Goal: Entertainment & Leisure: Browse casually

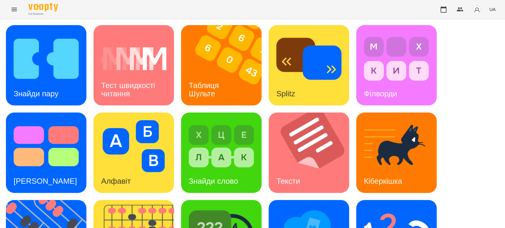
click at [41, 108] on div "Знайди пару Тест швидкості читання Таблиця [PERSON_NAME] Splitz Філворди Тест С…" at bounding box center [252, 196] width 493 height 343
click at [232, 81] on img at bounding box center [225, 65] width 88 height 80
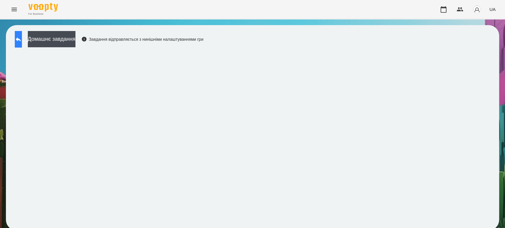
click at [18, 37] on button at bounding box center [18, 39] width 7 height 17
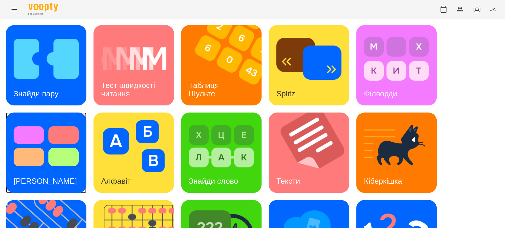
click at [56, 153] on img at bounding box center [46, 146] width 65 height 52
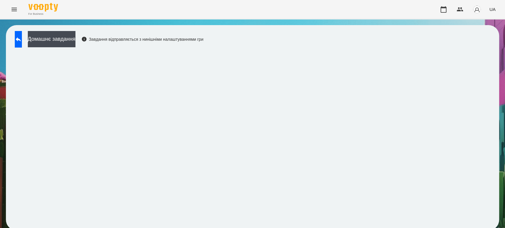
scroll to position [2, 0]
click at [20, 38] on icon at bounding box center [18, 39] width 7 height 7
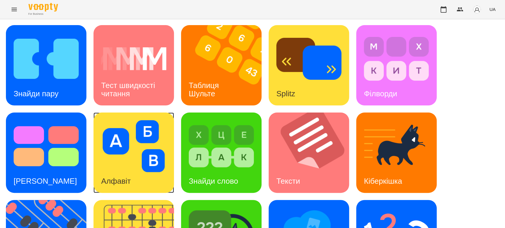
click at [132, 172] on div "Алфавіт" at bounding box center [115, 181] width 45 height 23
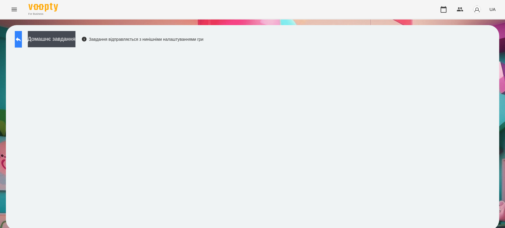
click at [22, 38] on icon at bounding box center [18, 39] width 7 height 7
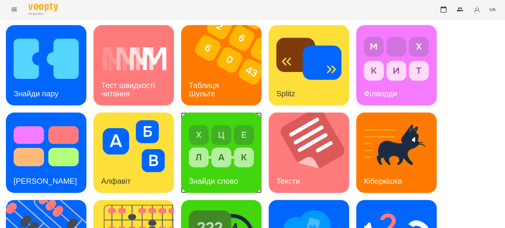
click at [182, 151] on div "Знайди слово" at bounding box center [221, 153] width 80 height 80
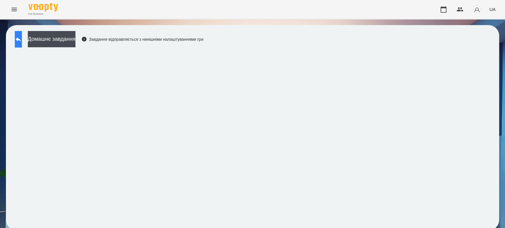
click at [22, 35] on button at bounding box center [18, 39] width 7 height 17
